Goal: Task Accomplishment & Management: Complete application form

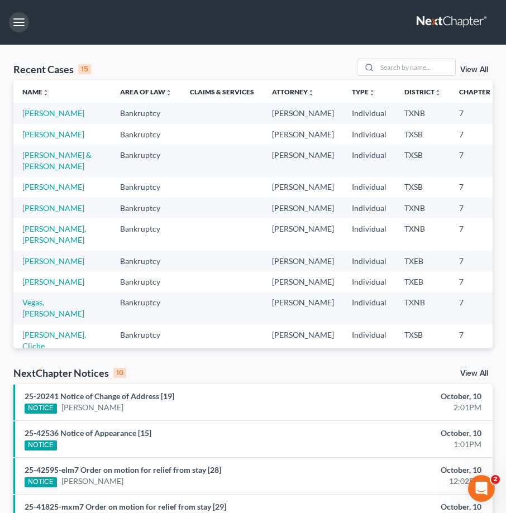
click at [20, 25] on button "button" at bounding box center [19, 22] width 20 height 20
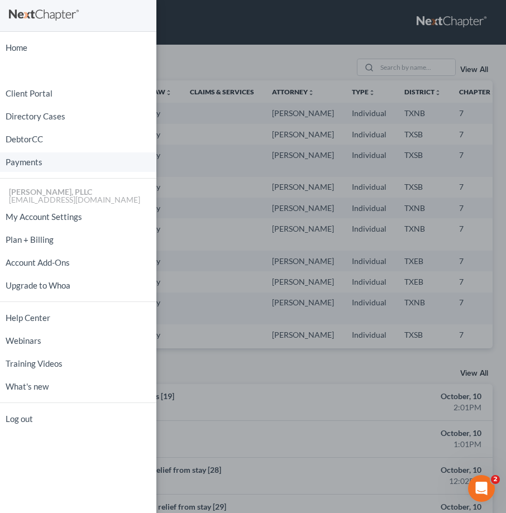
click at [21, 162] on link "Payments" at bounding box center [78, 162] width 156 height 20
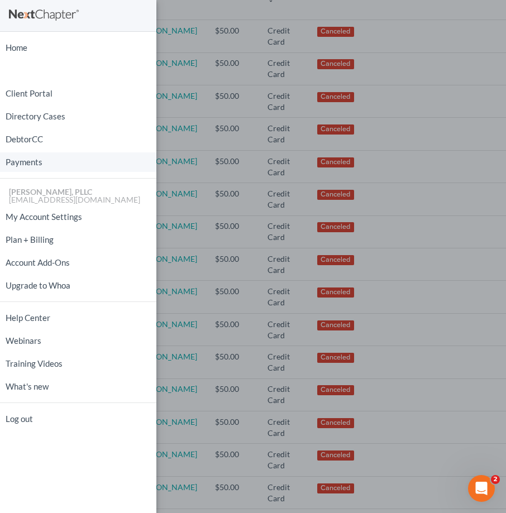
scroll to position [391, 0]
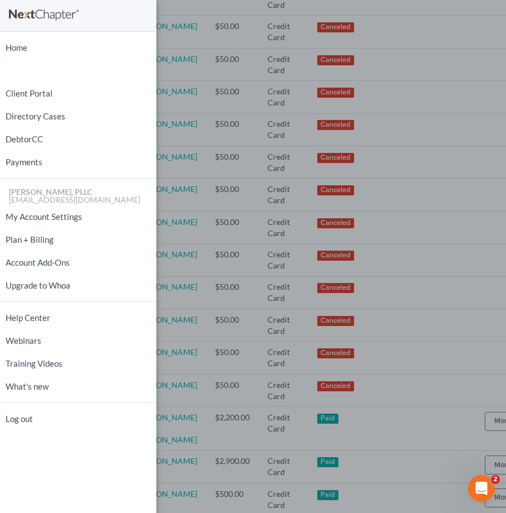
click at [361, 315] on div "Home New Case Client Portal Directory Cases DebtorCC Payments [PERSON_NAME], PL…" at bounding box center [253, 256] width 506 height 513
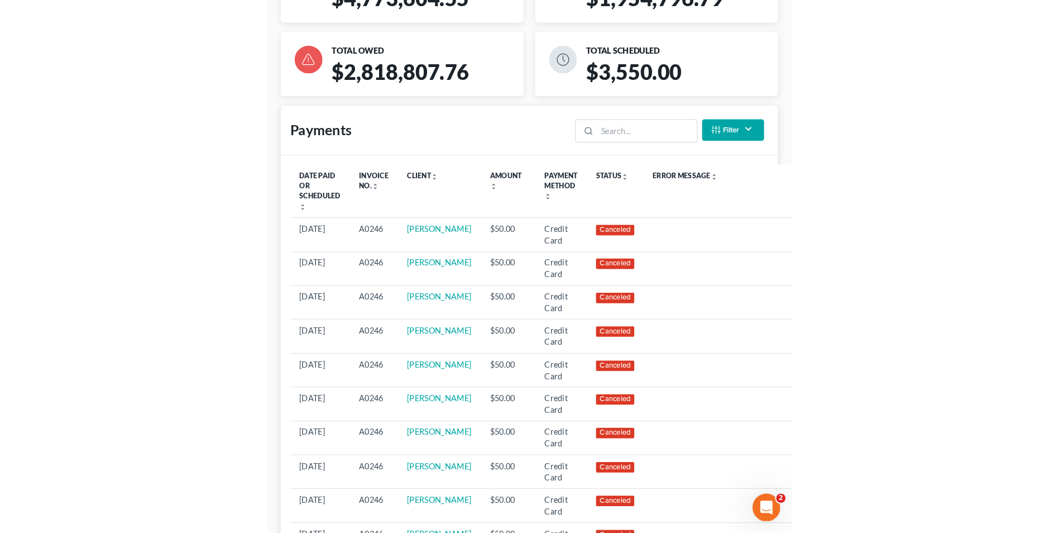
scroll to position [0, 0]
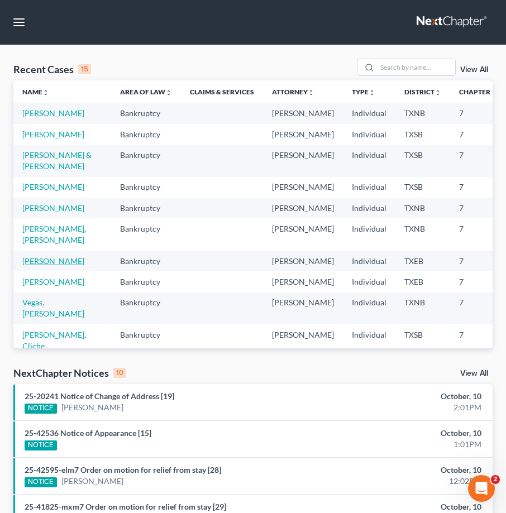
click at [36, 266] on link "[PERSON_NAME]" at bounding box center [53, 260] width 62 height 9
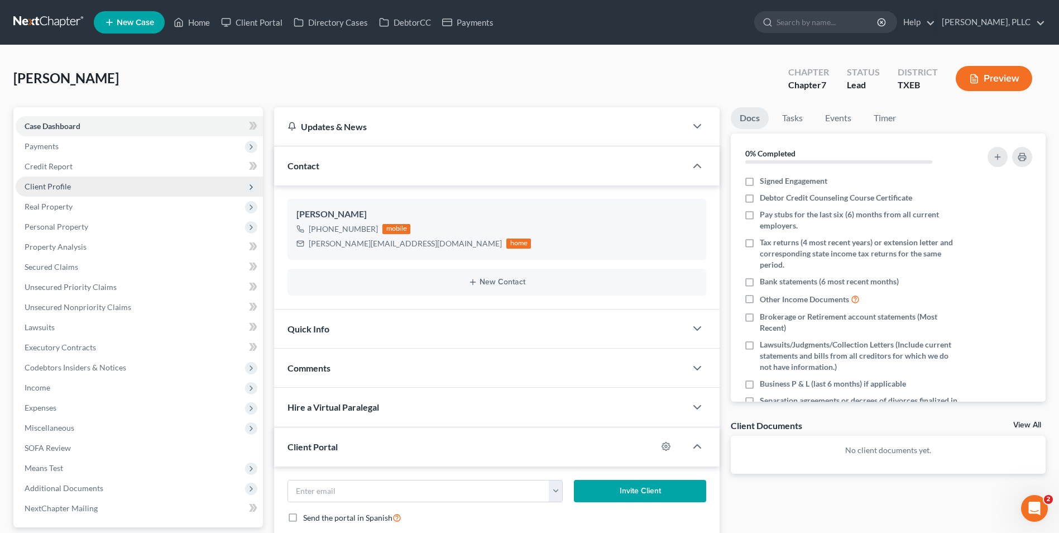
click at [64, 189] on span "Client Profile" at bounding box center [48, 185] width 46 height 9
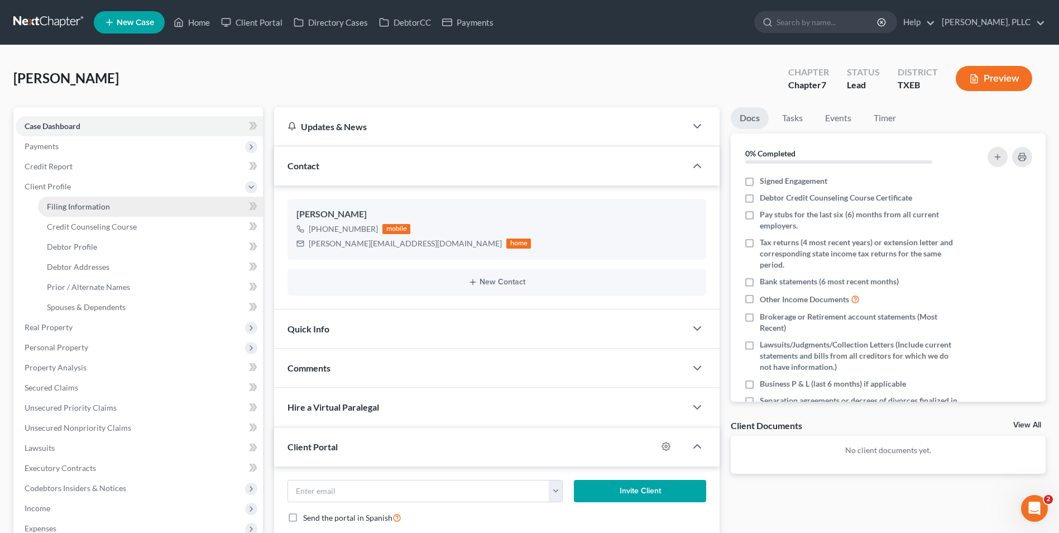
click at [92, 210] on span "Filing Information" at bounding box center [78, 206] width 63 height 9
select select "1"
select select "0"
select select "45"
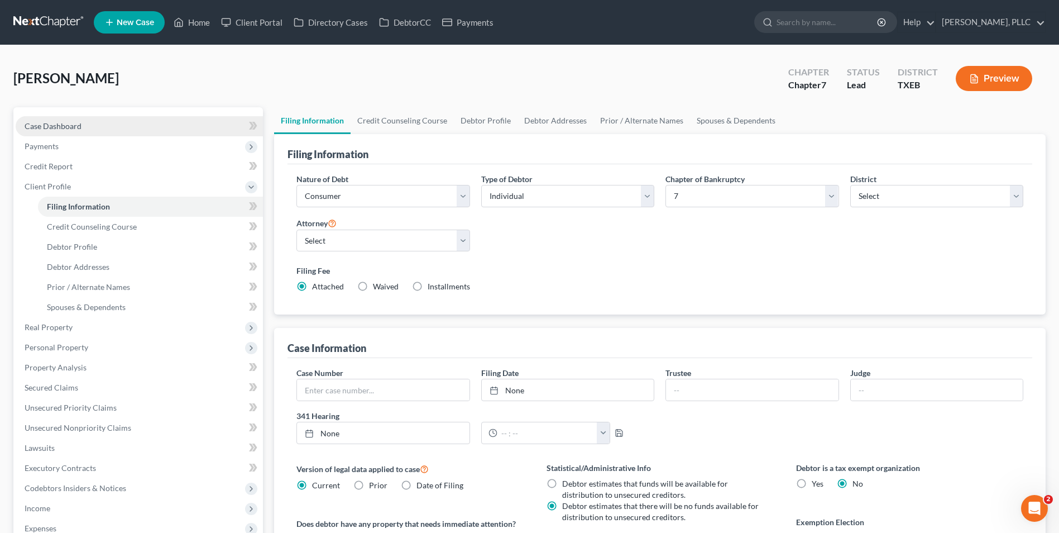
click at [51, 130] on span "Case Dashboard" at bounding box center [53, 125] width 57 height 9
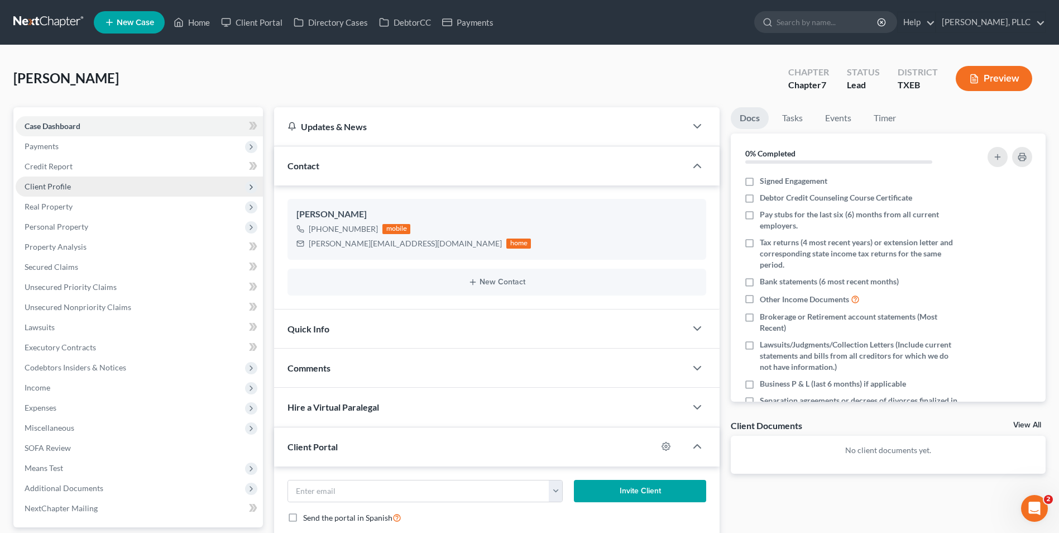
click at [52, 181] on span "Client Profile" at bounding box center [48, 185] width 46 height 9
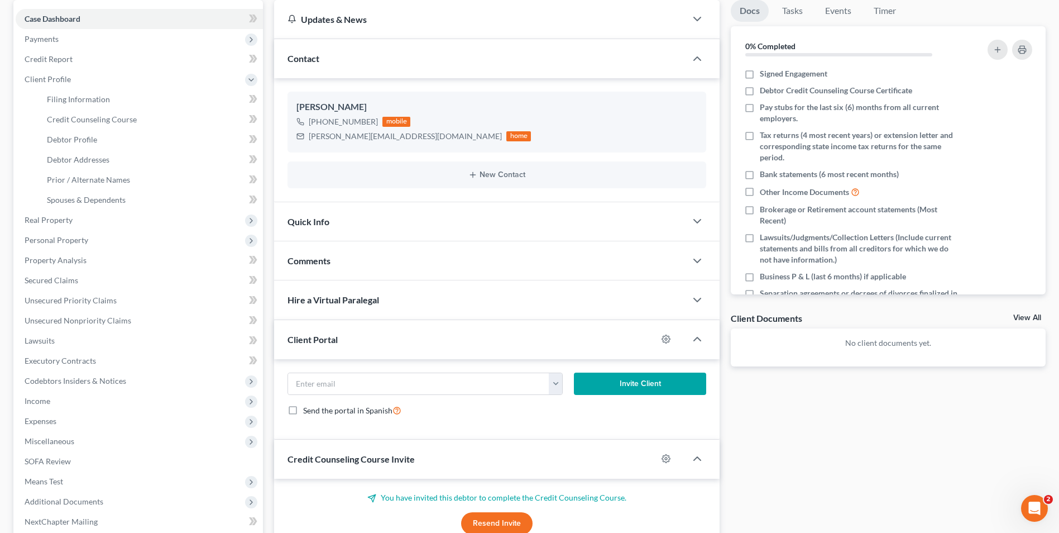
scroll to position [112, 0]
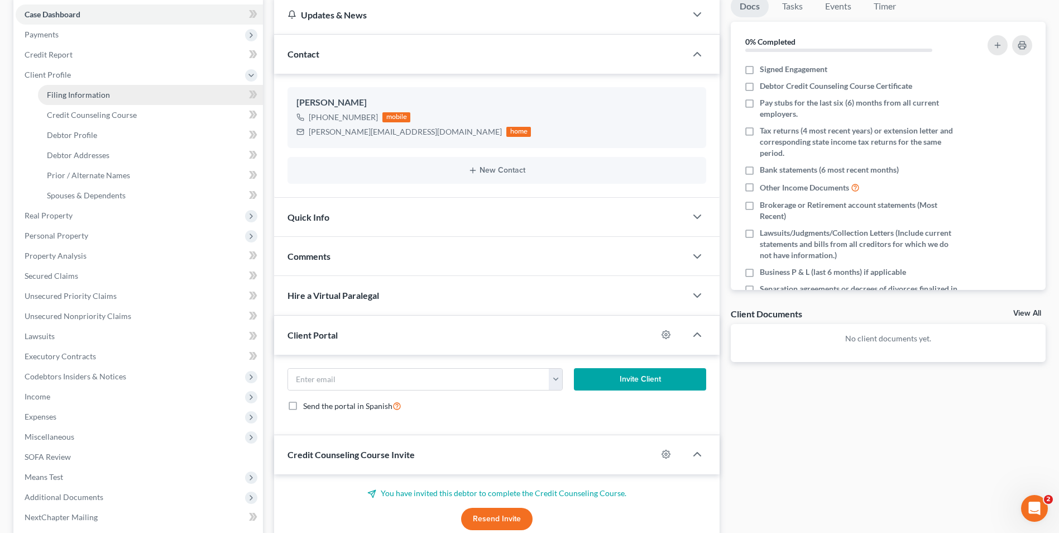
click at [85, 97] on span "Filing Information" at bounding box center [78, 94] width 63 height 9
select select "1"
select select "0"
select select "77"
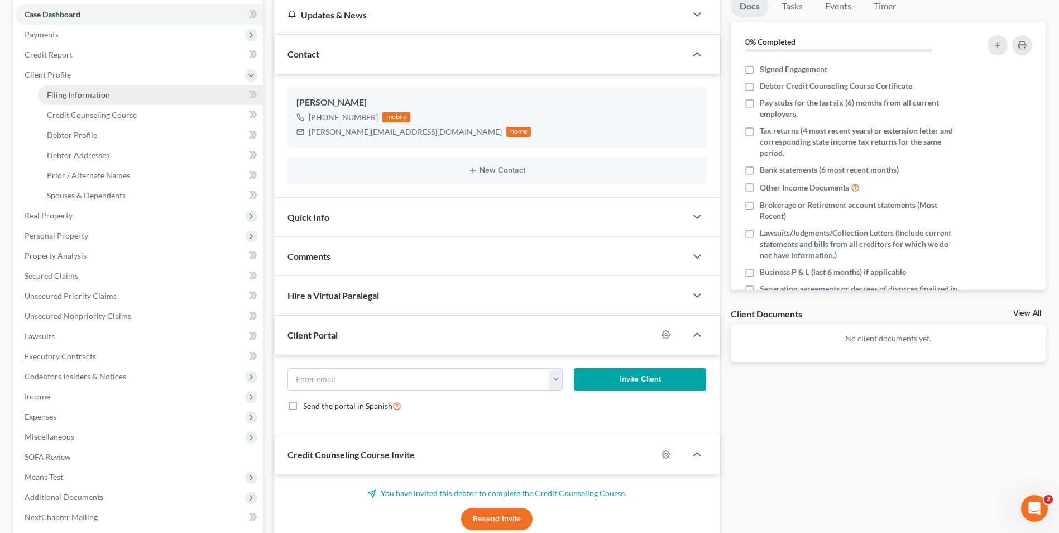
select select "0"
select select "45"
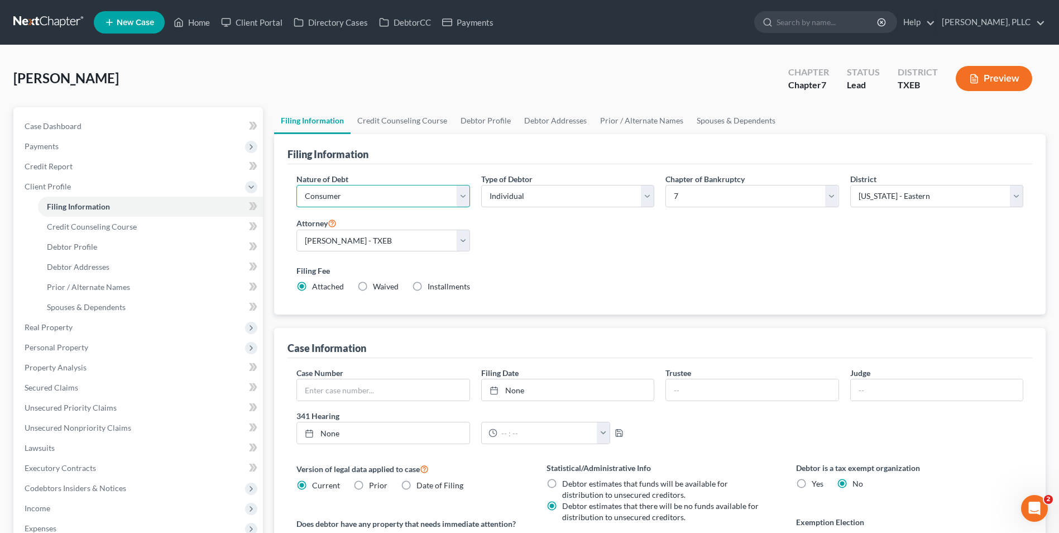
click at [466, 199] on select "Select Business Consumer Other" at bounding box center [382, 196] width 173 height 22
click at [59, 228] on span "Credit Counseling Course" at bounding box center [92, 226] width 90 height 9
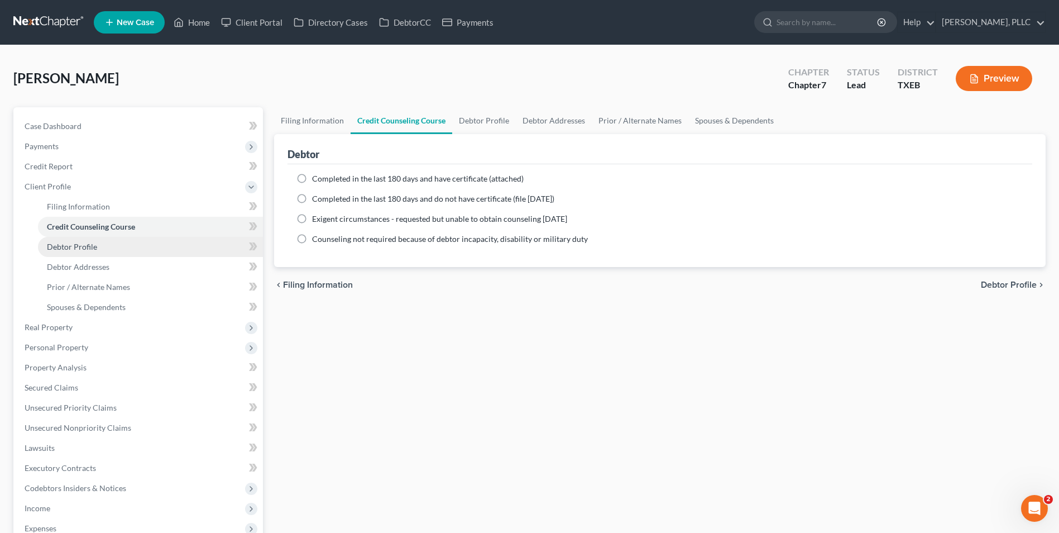
click at [71, 247] on span "Debtor Profile" at bounding box center [72, 246] width 50 height 9
select select "0"
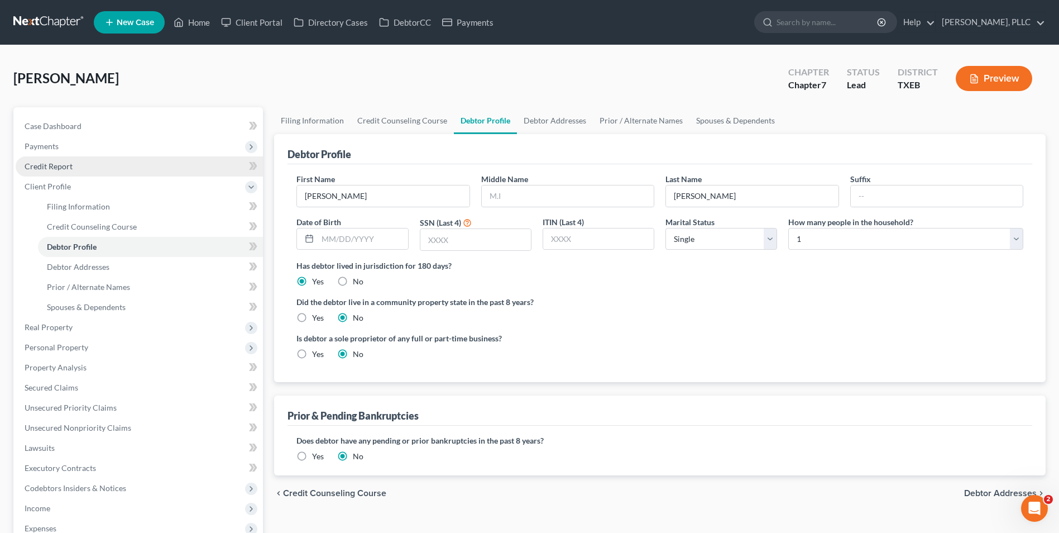
click at [35, 163] on span "Credit Report" at bounding box center [49, 165] width 48 height 9
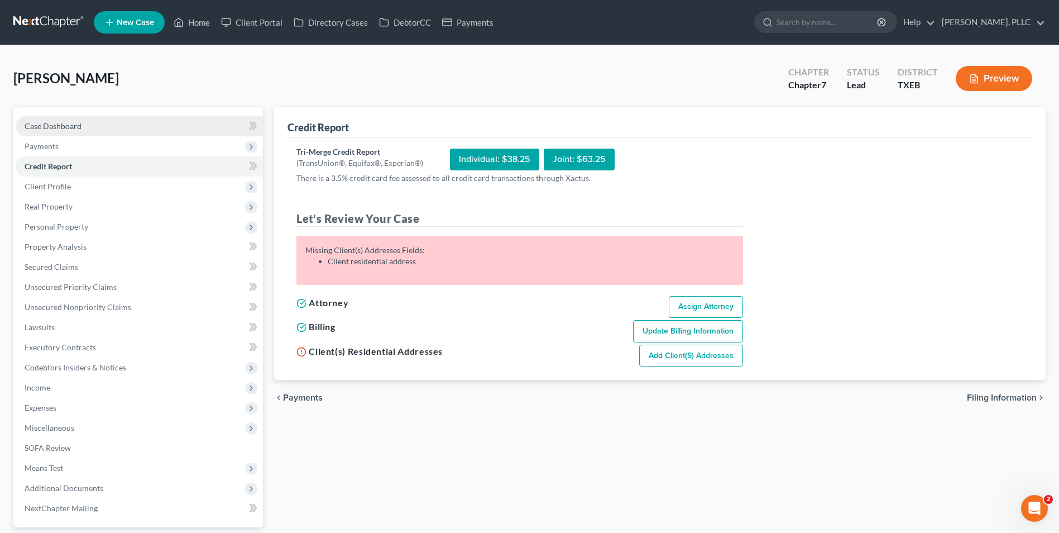
click at [49, 127] on span "Case Dashboard" at bounding box center [53, 125] width 57 height 9
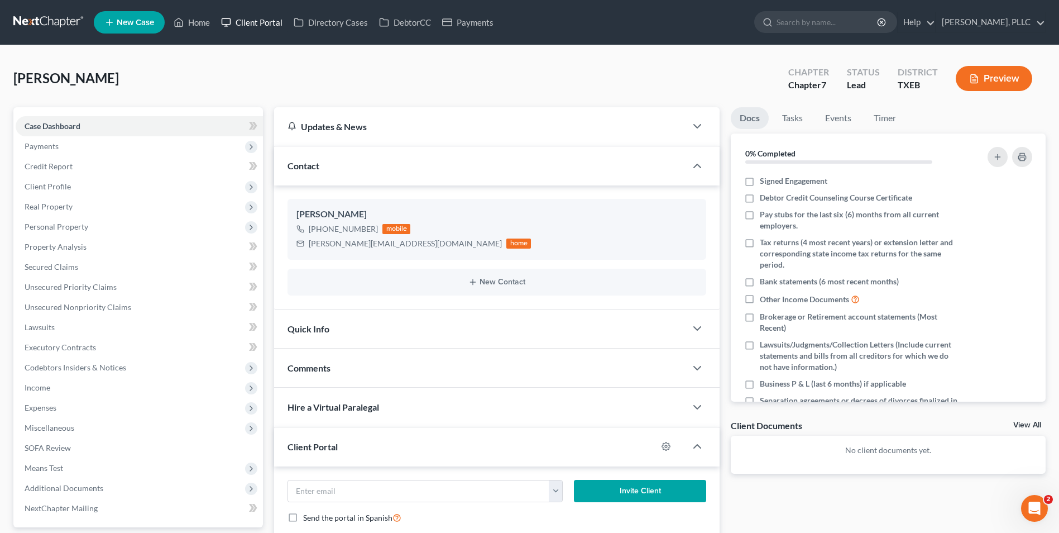
click at [245, 23] on link "Client Portal" at bounding box center [252, 22] width 73 height 20
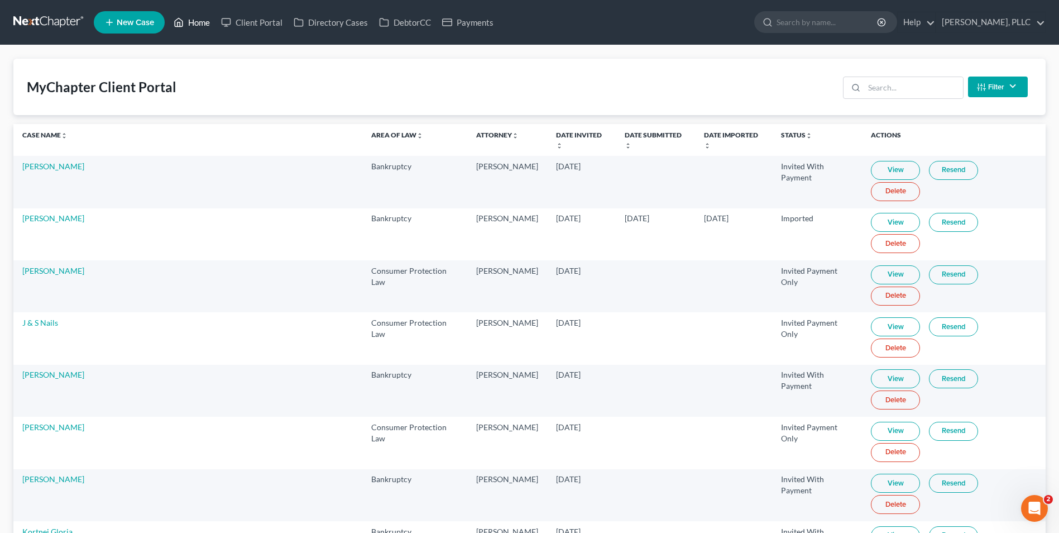
click at [189, 23] on link "Home" at bounding box center [191, 22] width 47 height 20
